Goal: Task Accomplishment & Management: Manage account settings

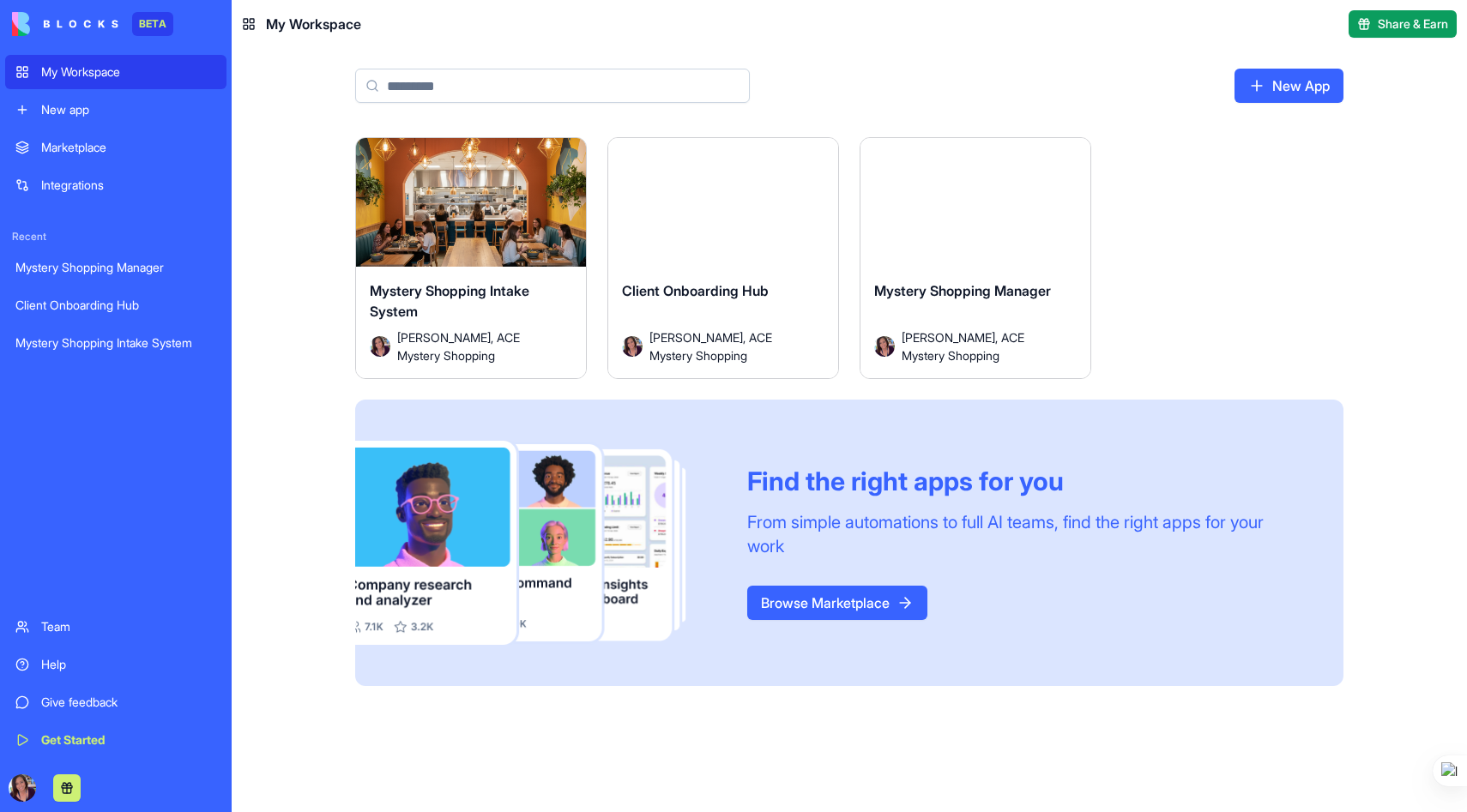
click at [105, 343] on div "Mystery Shopping Intake System" at bounding box center [116, 343] width 201 height 17
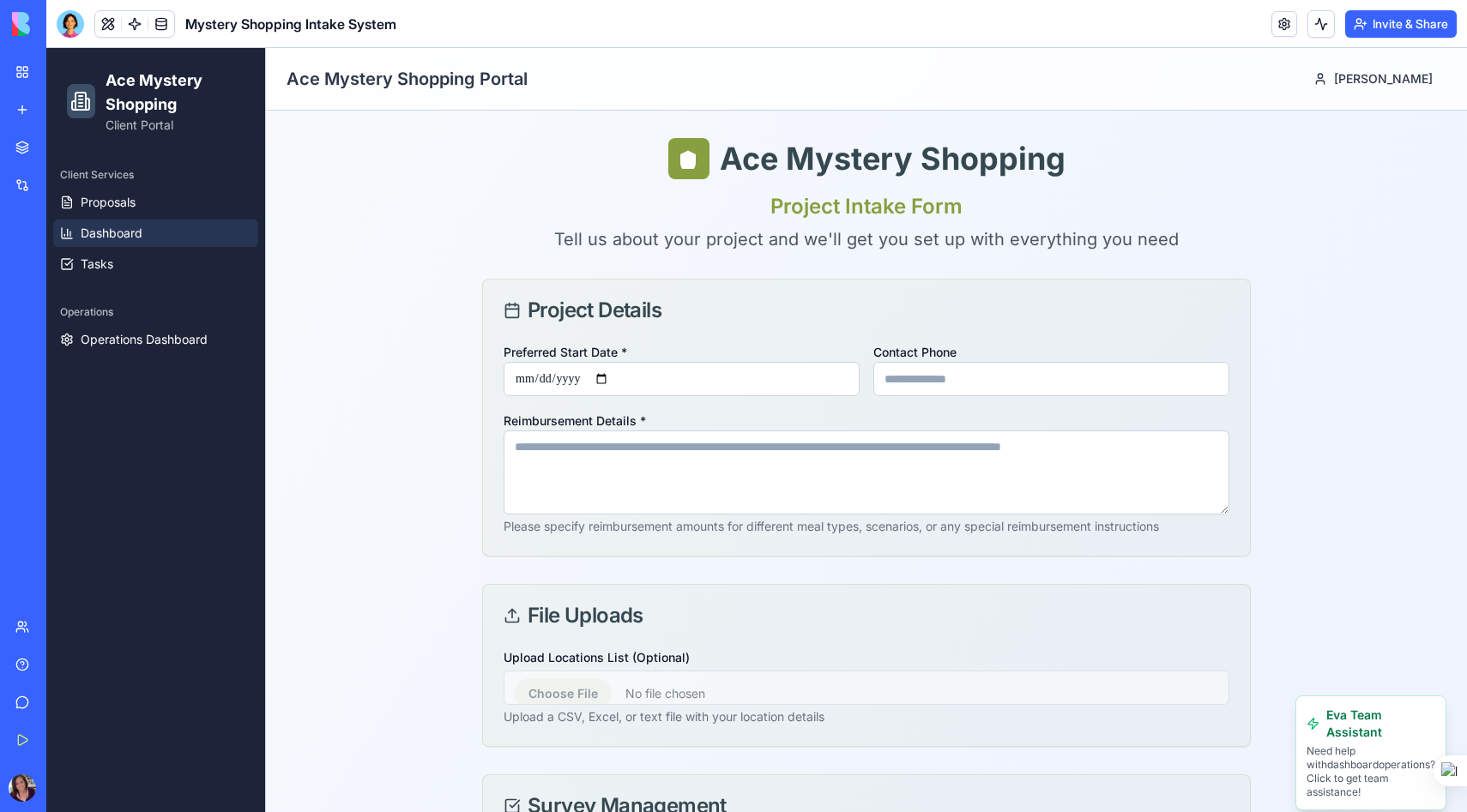
click at [140, 233] on span "Dashboard" at bounding box center [112, 234] width 62 height 17
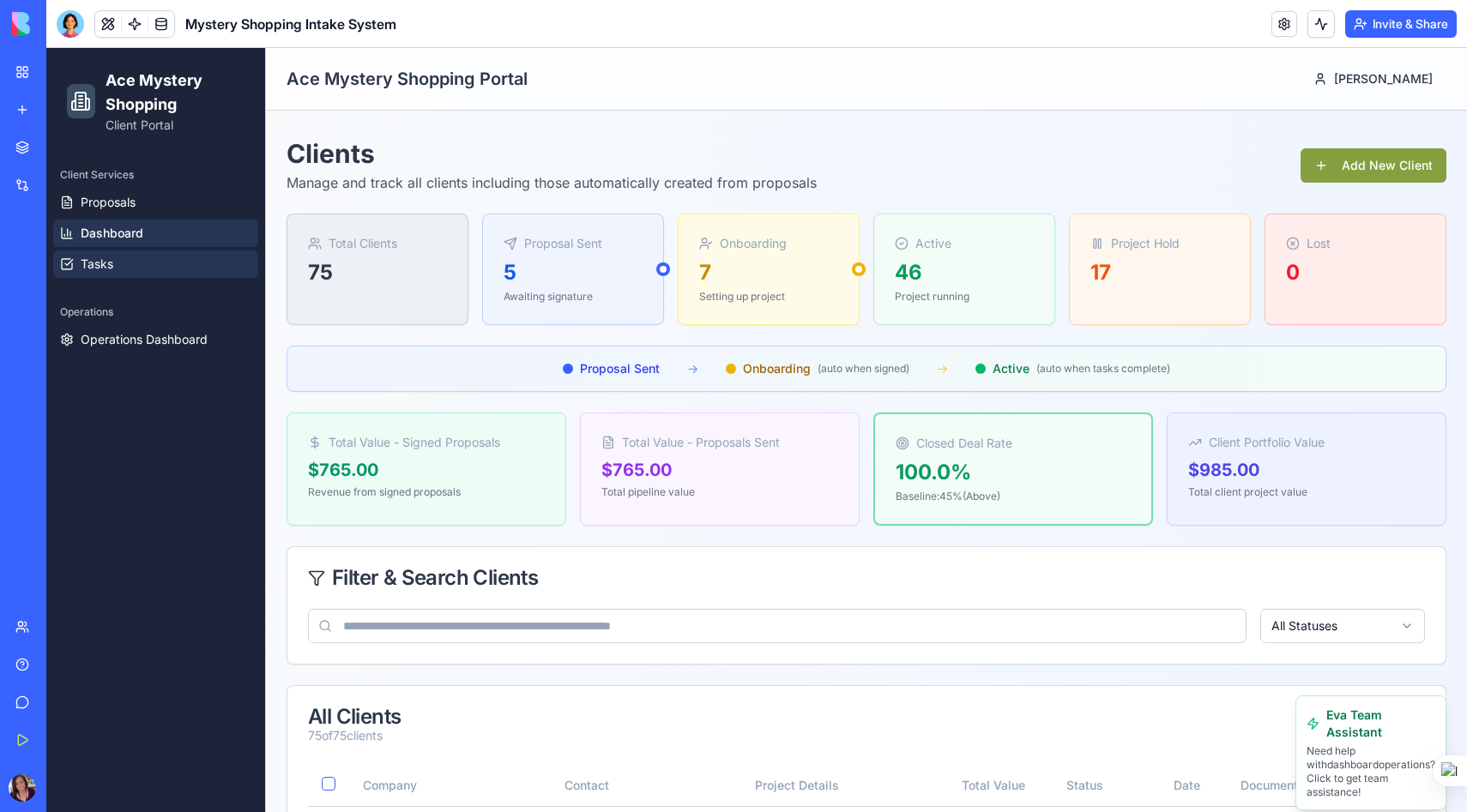
click at [134, 264] on link "Tasks" at bounding box center [156, 265] width 205 height 27
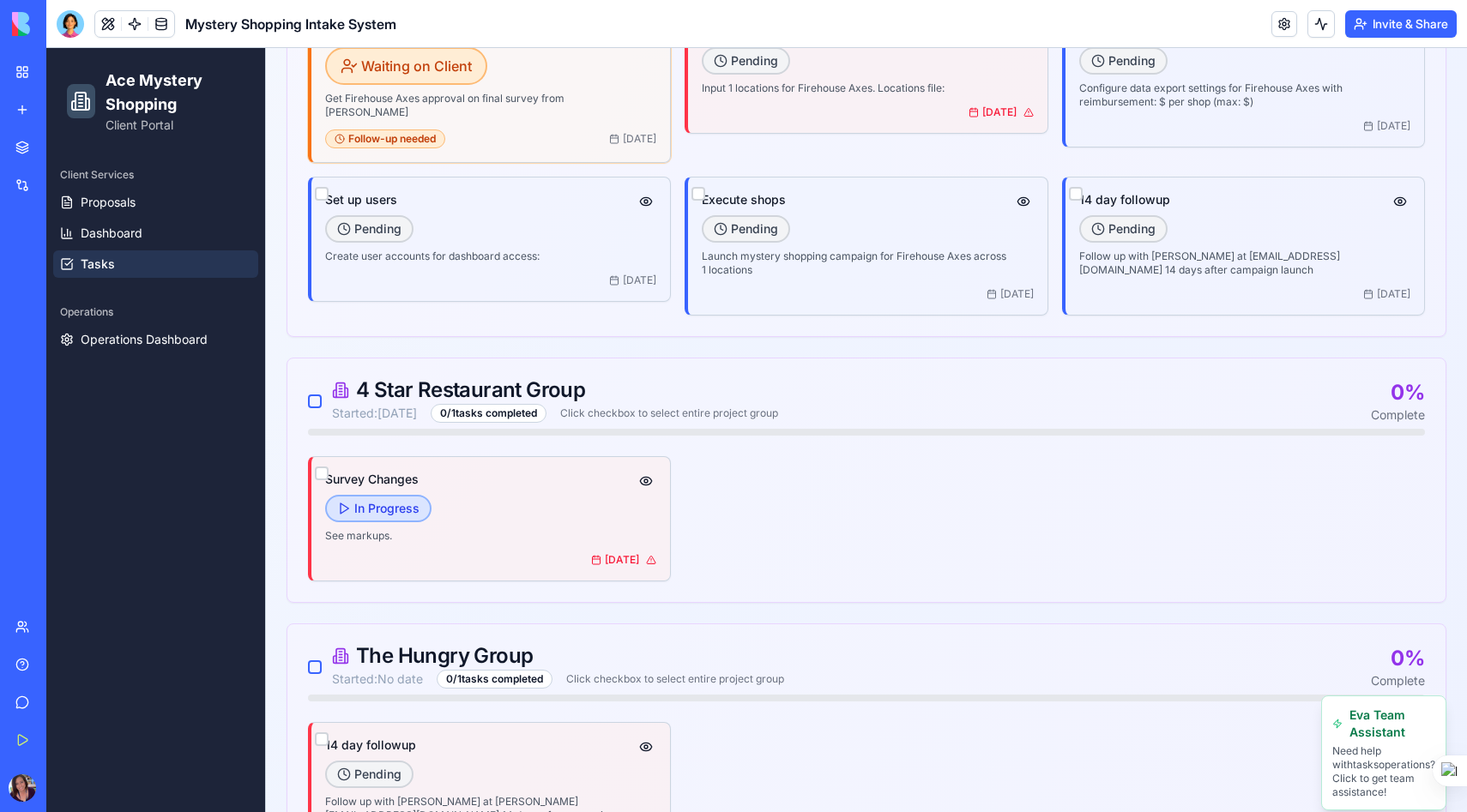
scroll to position [1015, 0]
click at [323, 464] on button "button" at bounding box center [321, 471] width 14 height 14
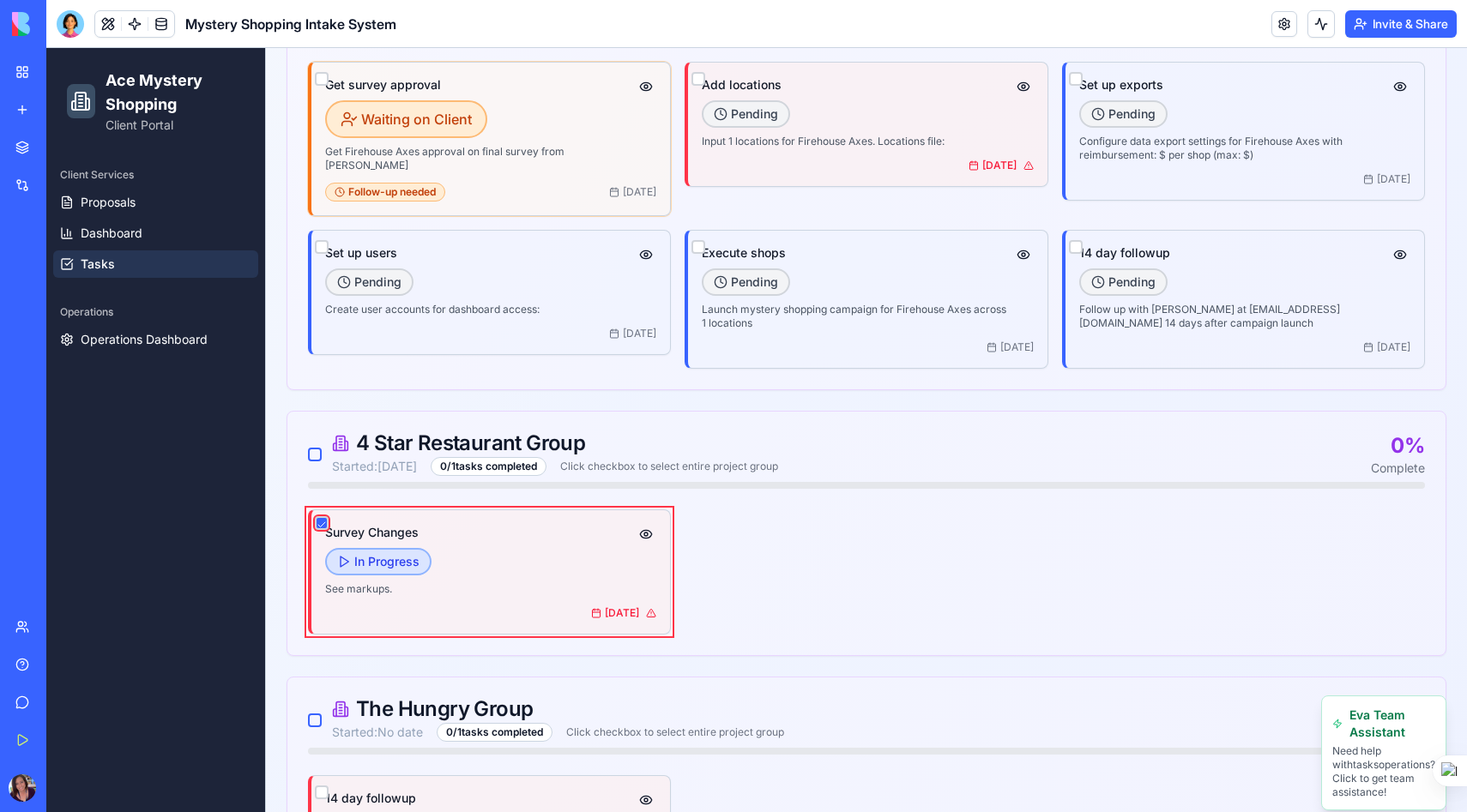
scroll to position [1041, 0]
click at [380, 546] on div "In Progress" at bounding box center [378, 560] width 107 height 27
click at [505, 552] on div "In Progress" at bounding box center [480, 560] width 310 height 27
click at [549, 556] on div "In Progress" at bounding box center [480, 560] width 310 height 27
click at [646, 607] on icon at bounding box center [651, 612] width 10 height 10
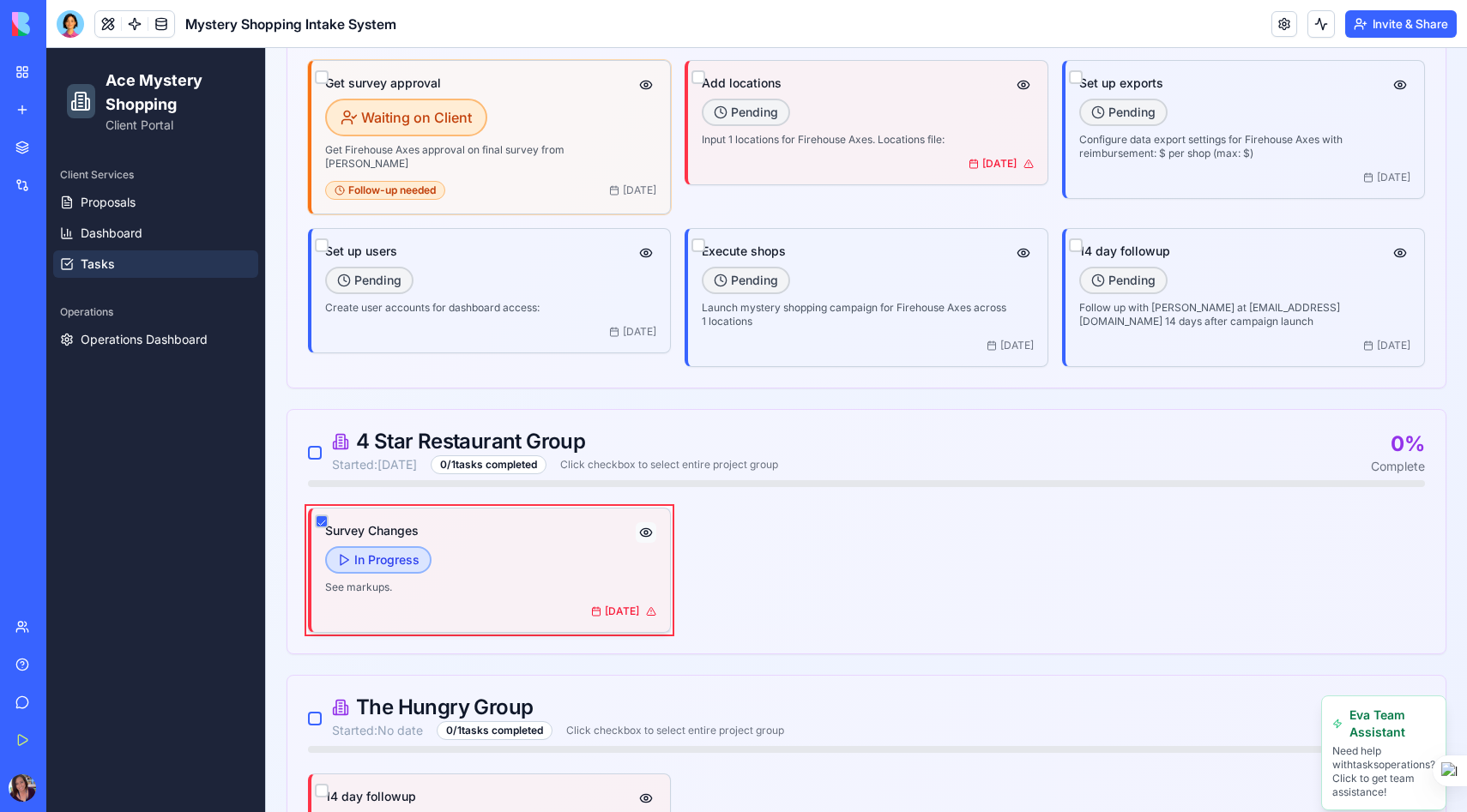
click at [644, 522] on button "button" at bounding box center [646, 533] width 21 height 21
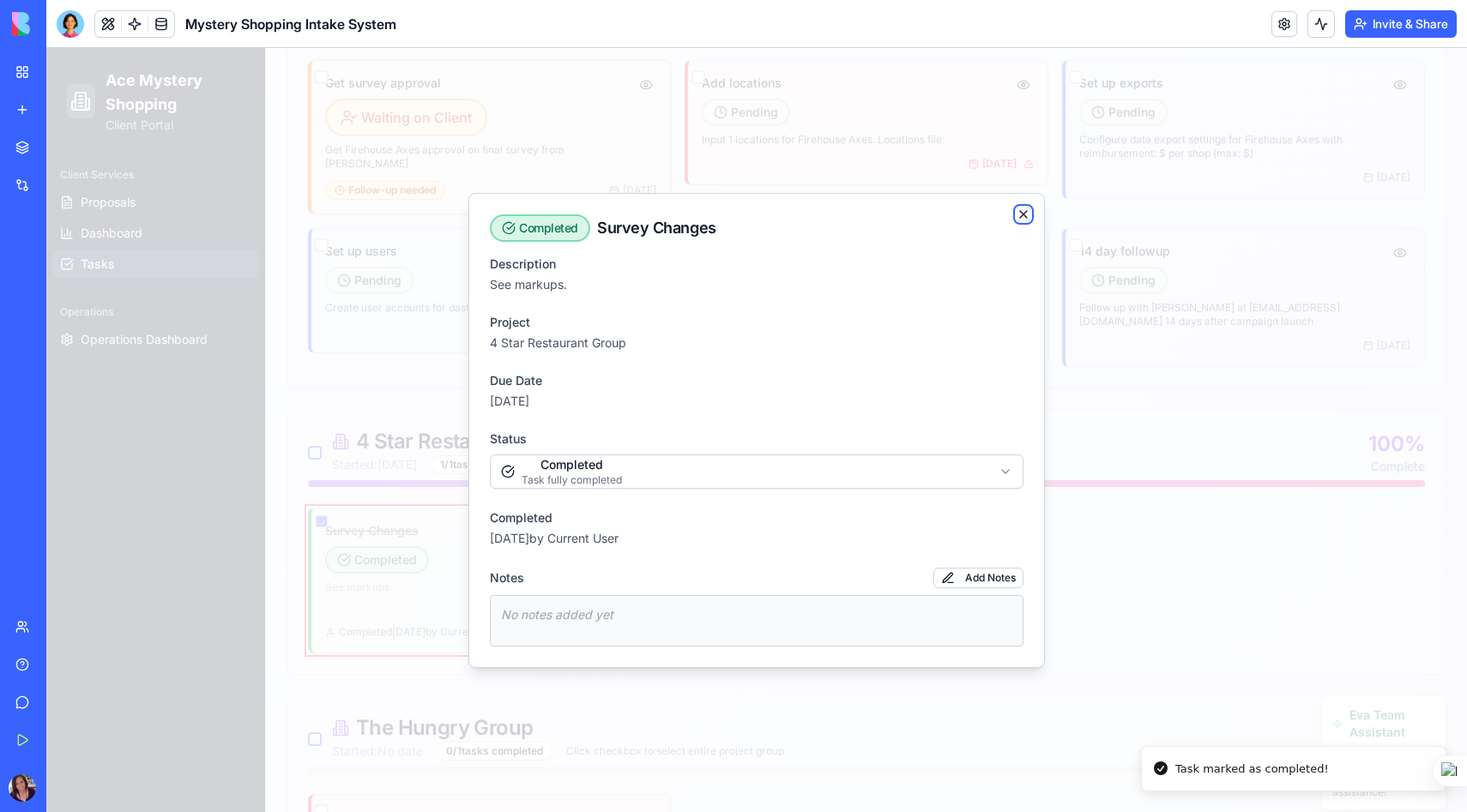
click at [1026, 214] on icon "button" at bounding box center [1024, 215] width 14 height 14
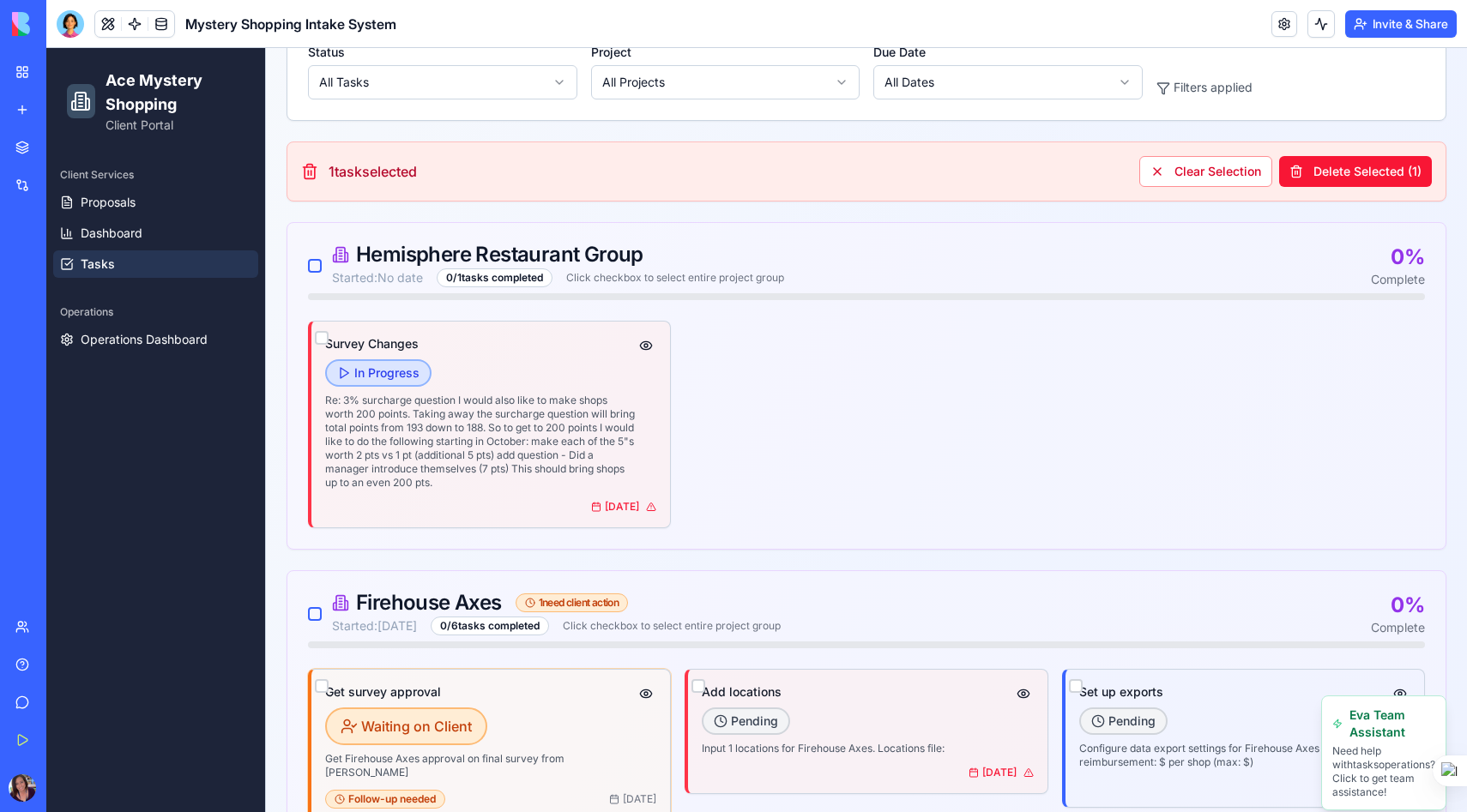
scroll to position [0, 0]
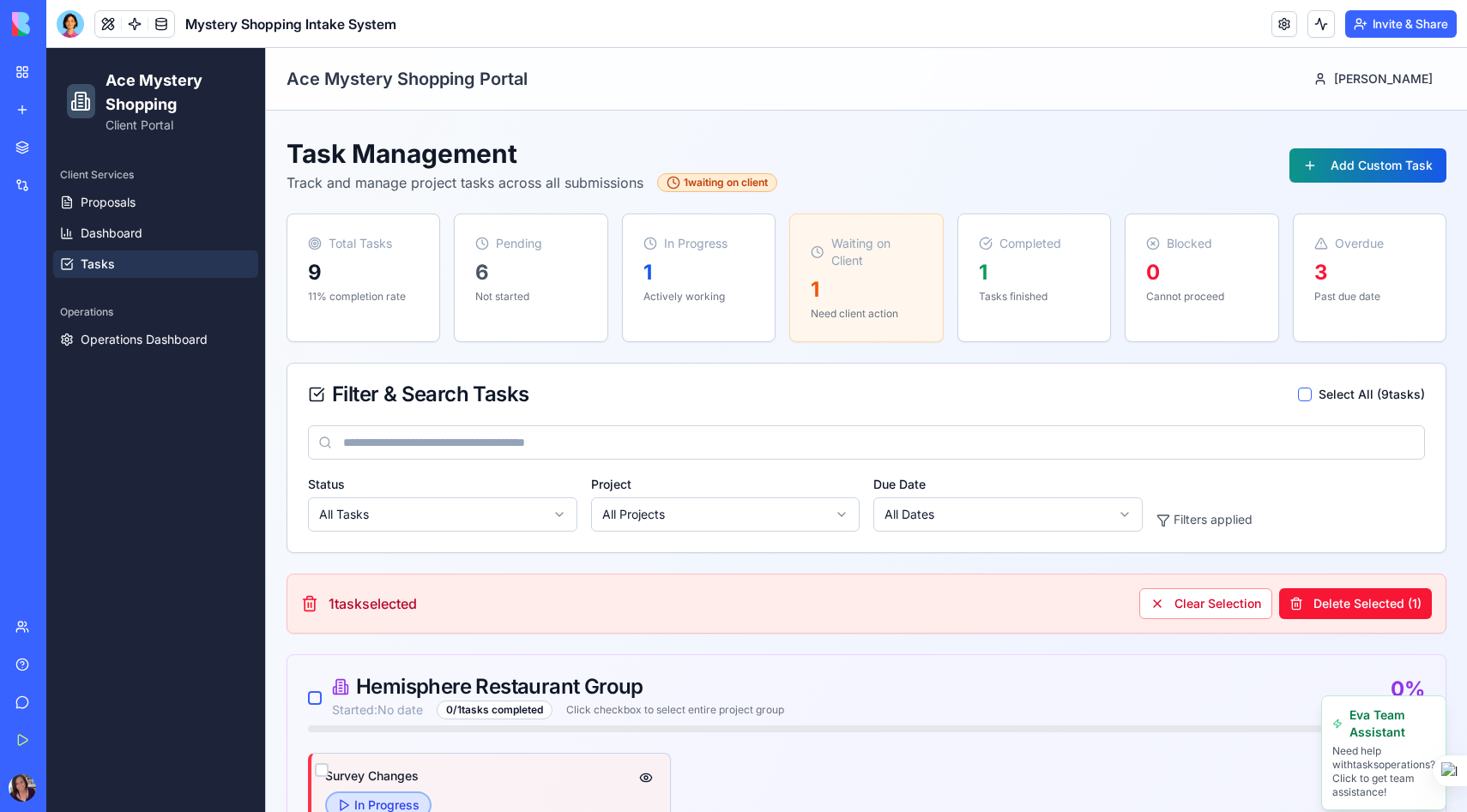
click at [724, 284] on div "1" at bounding box center [699, 273] width 111 height 27
click at [314, 264] on div "9" at bounding box center [363, 273] width 111 height 27
click at [141, 212] on link "Proposals" at bounding box center [156, 203] width 205 height 27
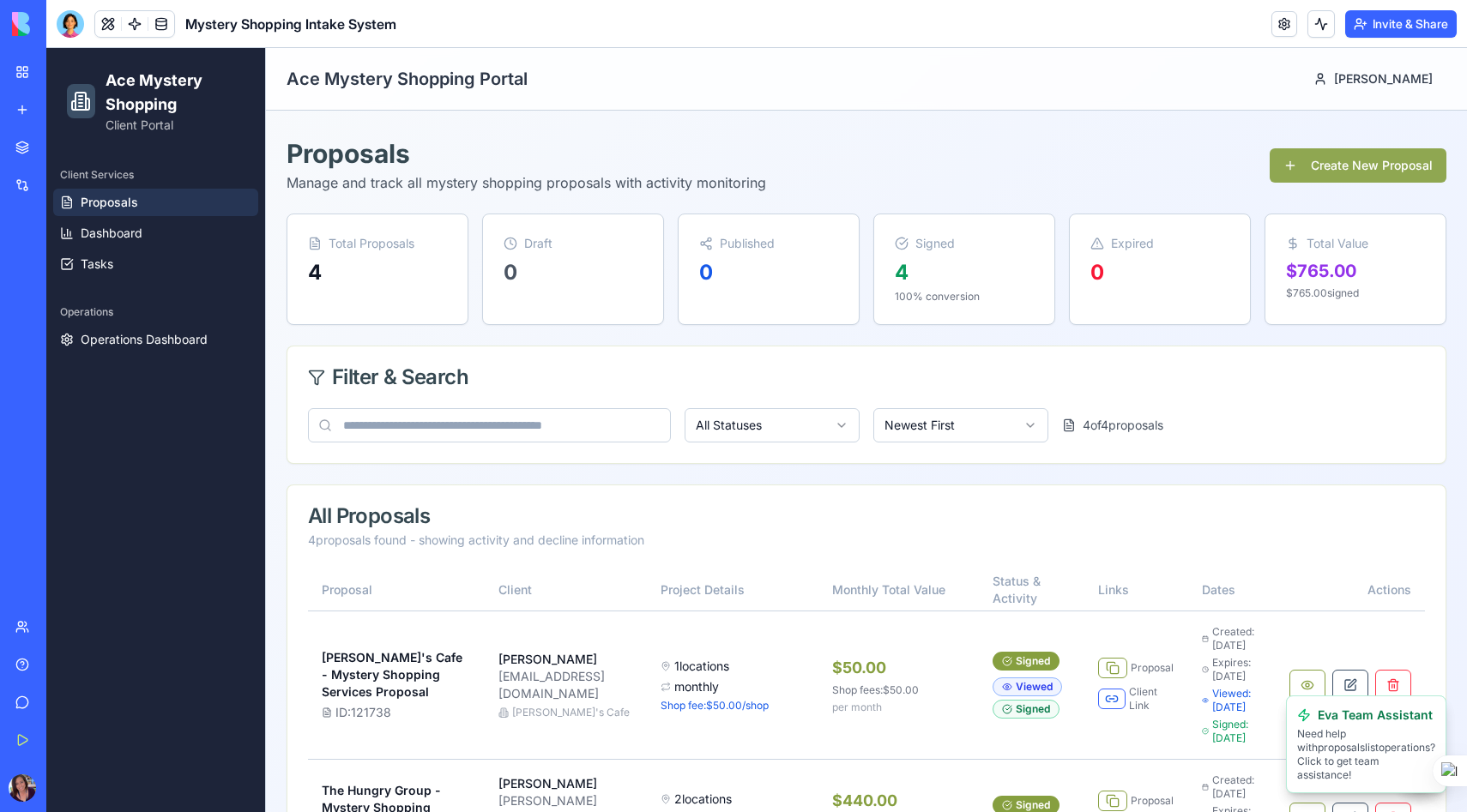
click at [1355, 180] on button "Create New Proposal" at bounding box center [1359, 166] width 177 height 34
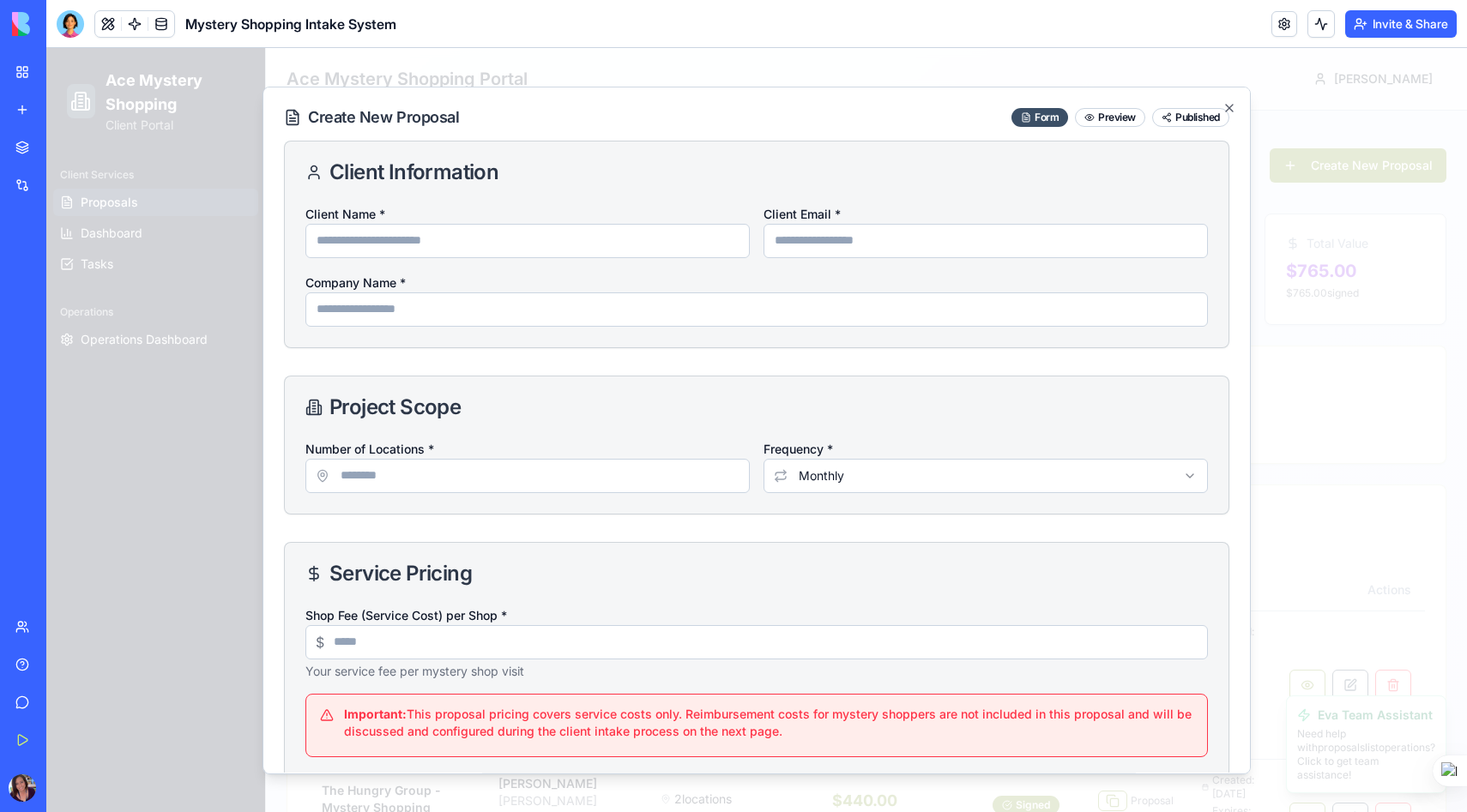
click at [577, 247] on input "Client Name *" at bounding box center [527, 241] width 444 height 34
click at [1231, 107] on icon "button" at bounding box center [1230, 108] width 7 height 7
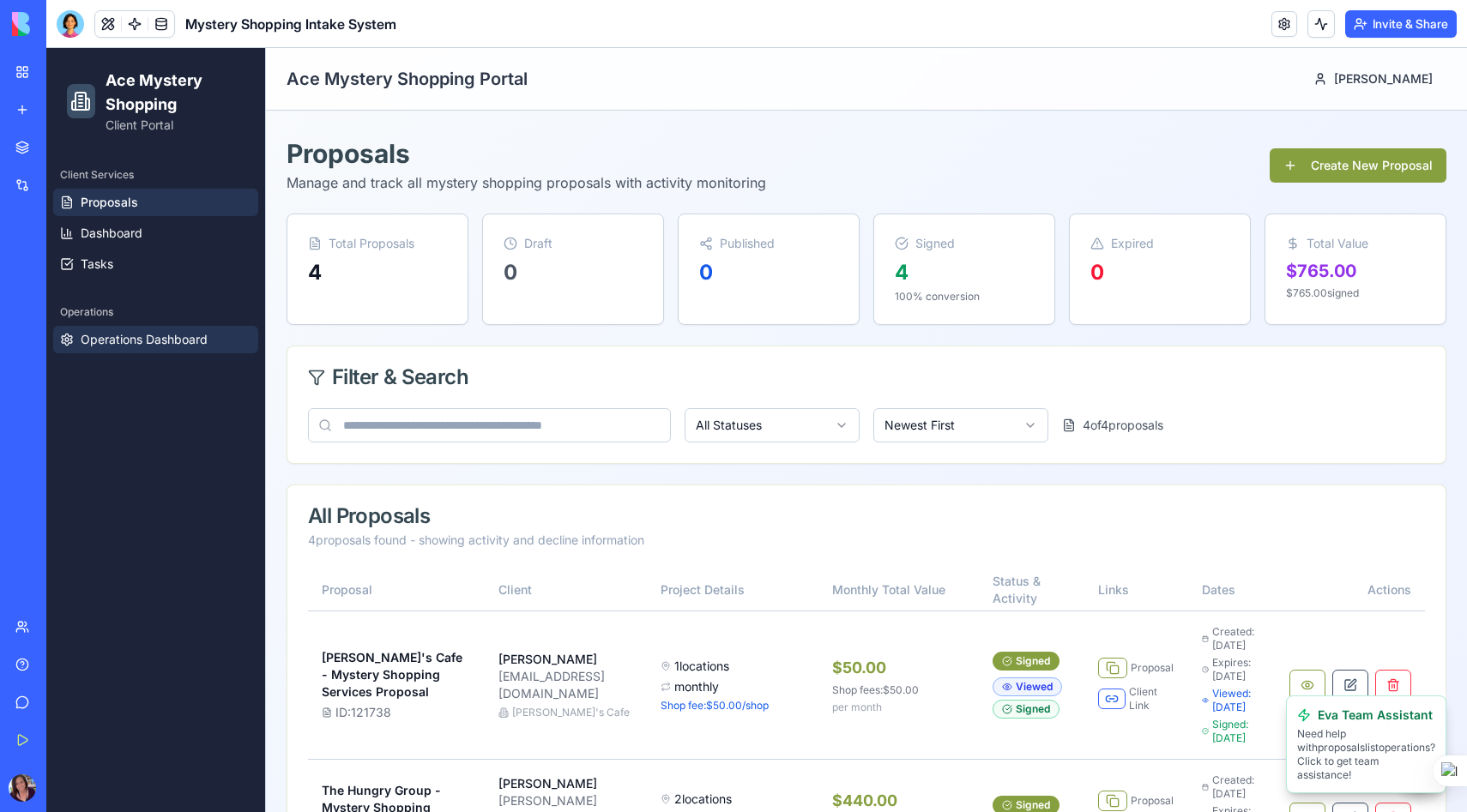
click at [113, 341] on span "Operations Dashboard" at bounding box center [144, 339] width 127 height 17
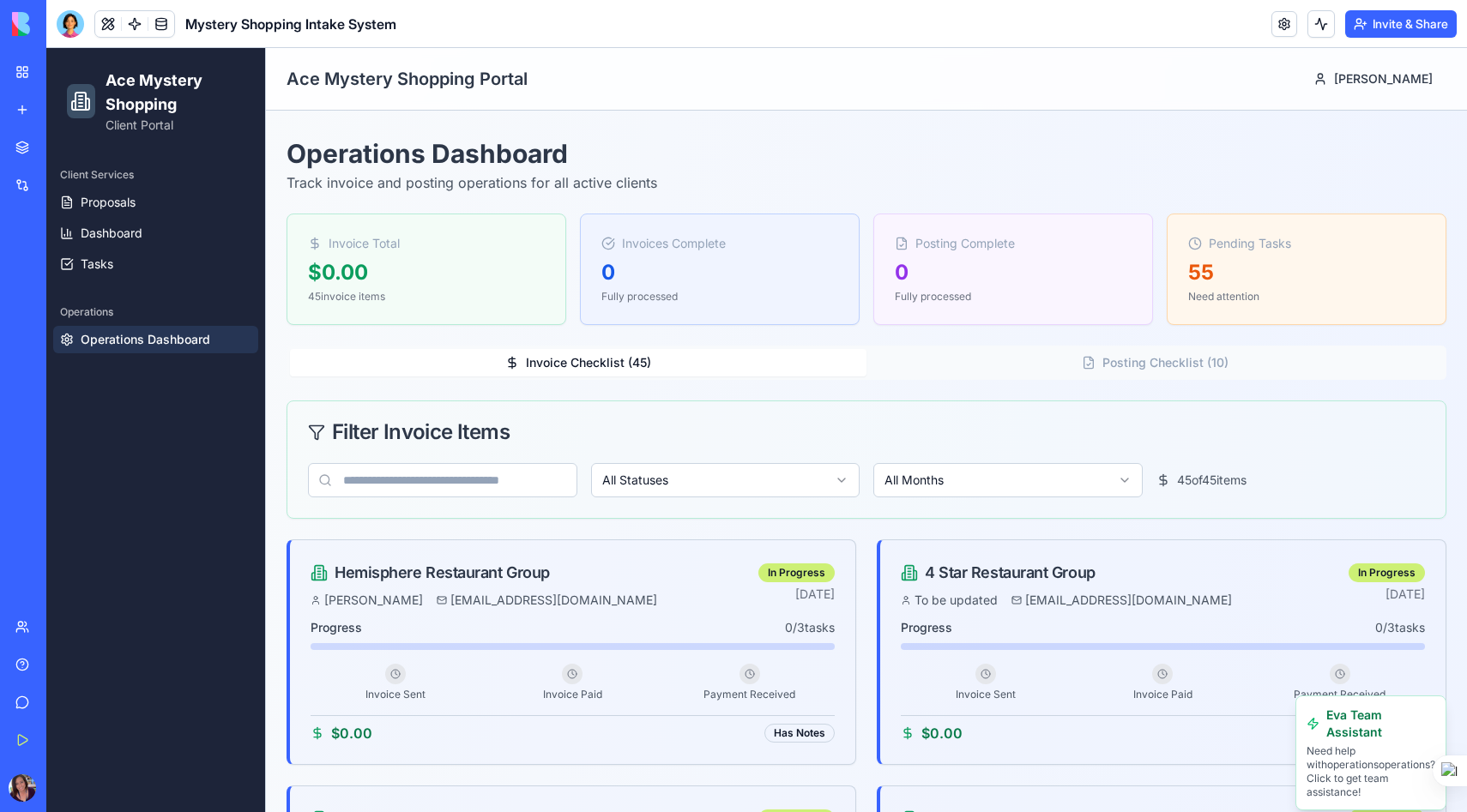
click at [64, 192] on div "Integrations" at bounding box center [52, 186] width 22 height 17
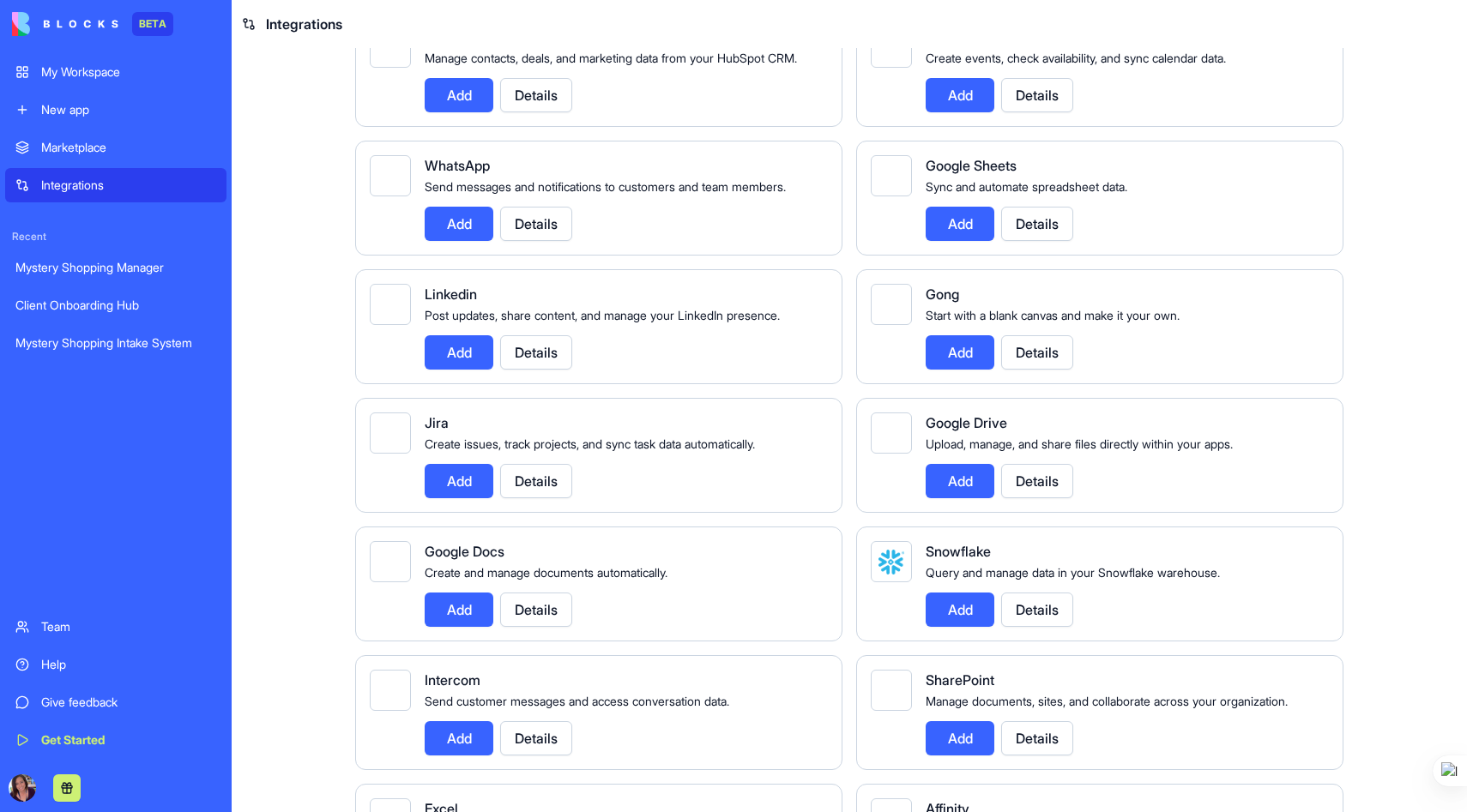
scroll to position [430, 0]
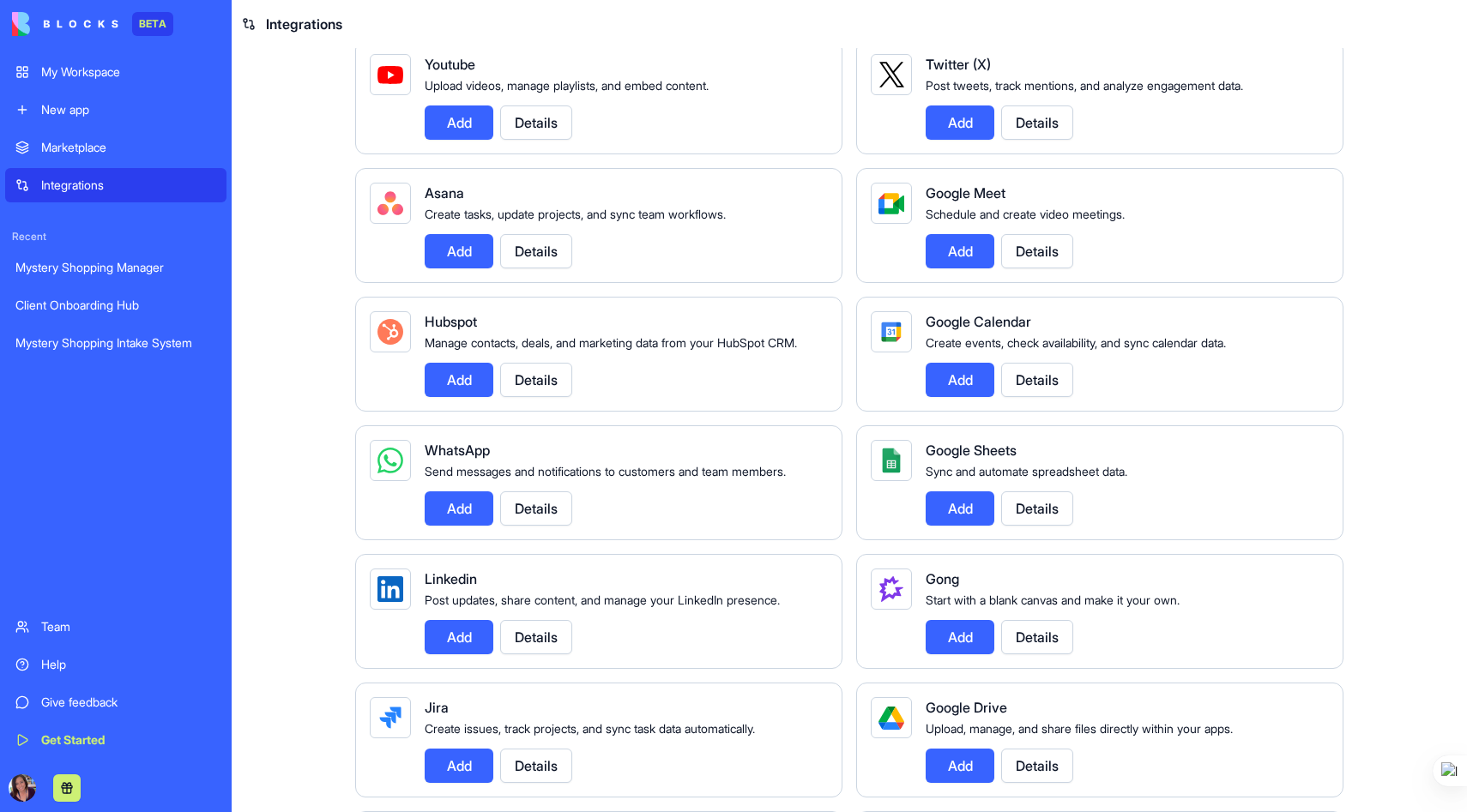
click at [150, 351] on link "Mystery Shopping Intake System" at bounding box center [116, 343] width 222 height 34
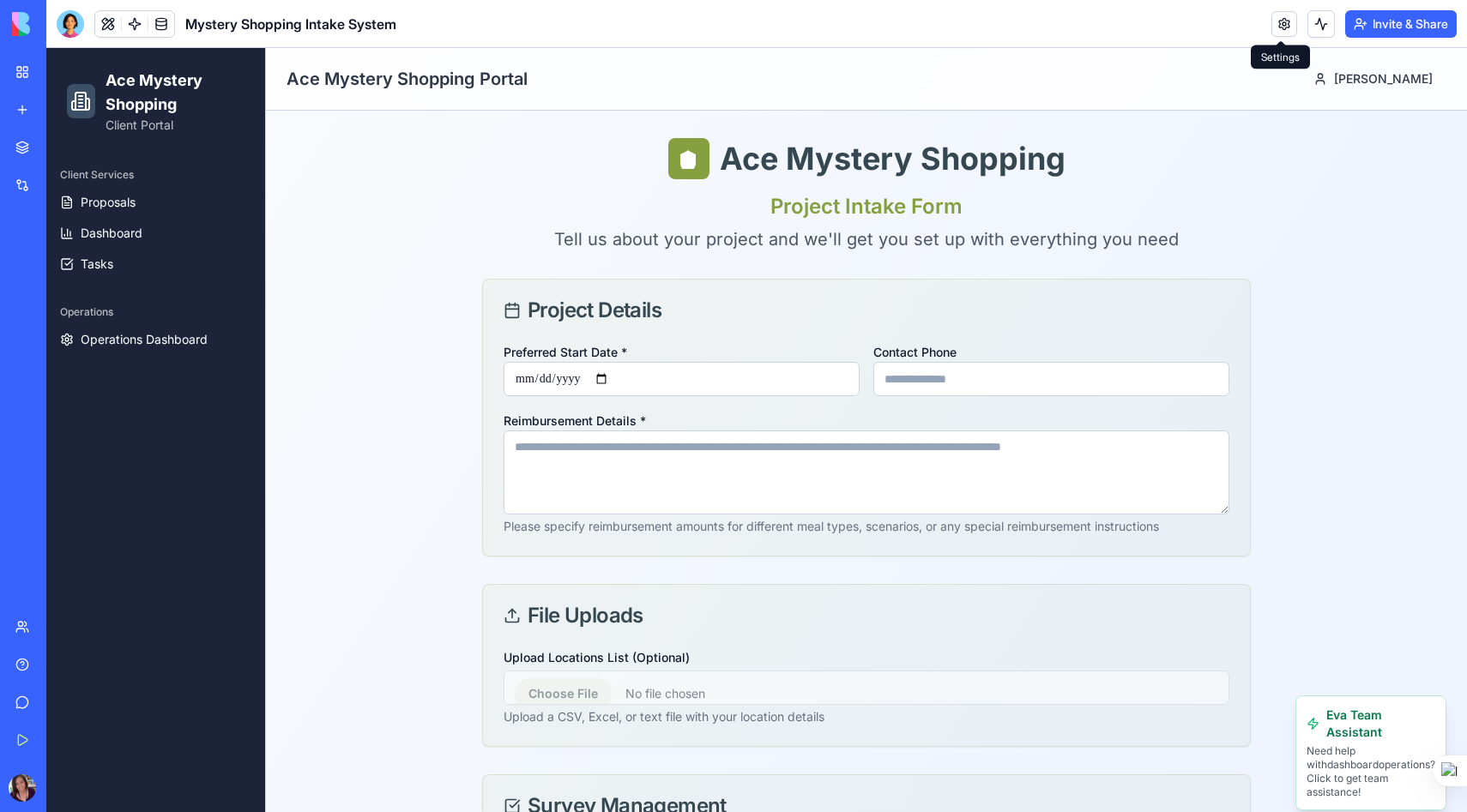
click at [1281, 21] on link at bounding box center [1285, 24] width 26 height 26
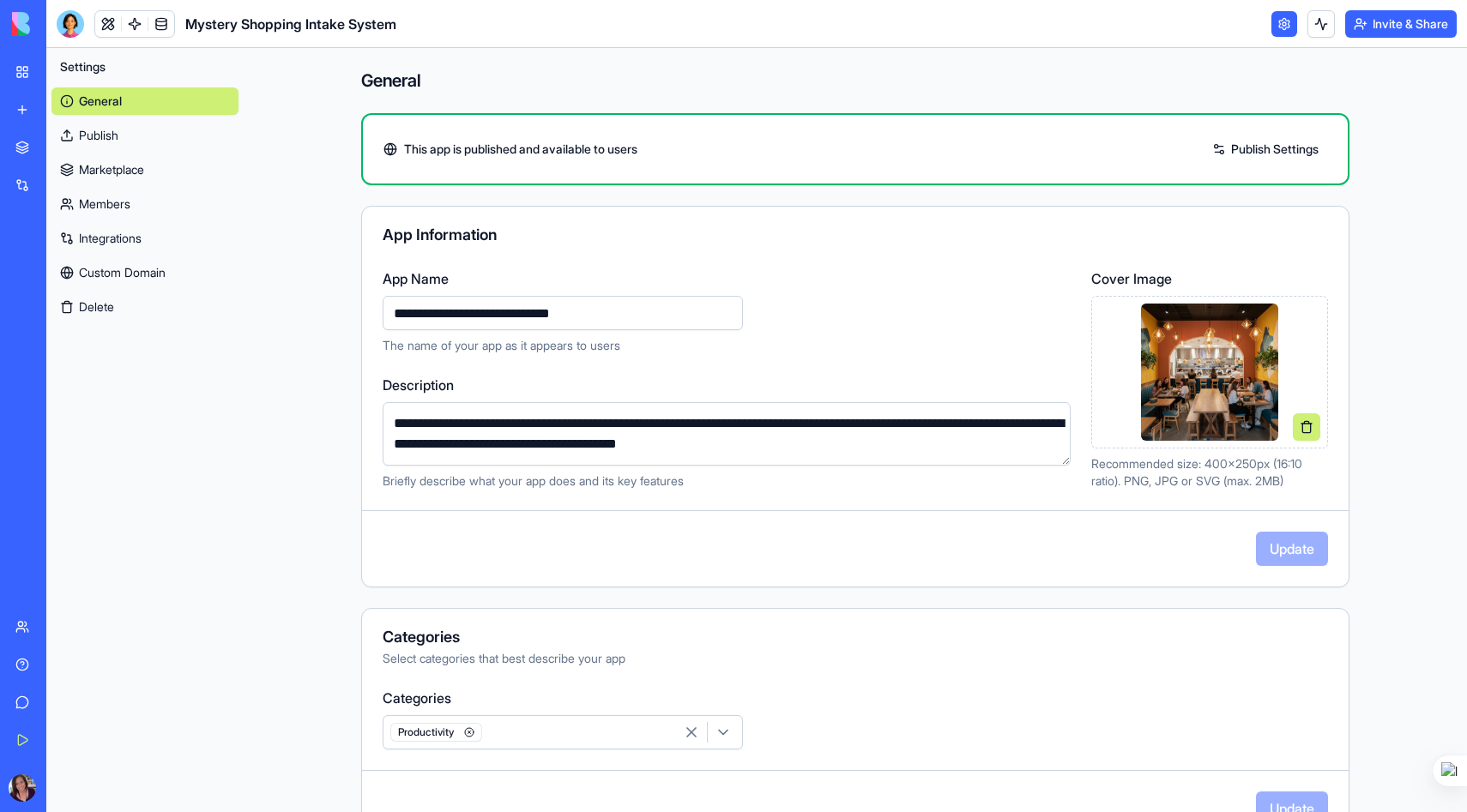
click at [100, 95] on link "General" at bounding box center [145, 101] width 187 height 27
